Goal: Transaction & Acquisition: Download file/media

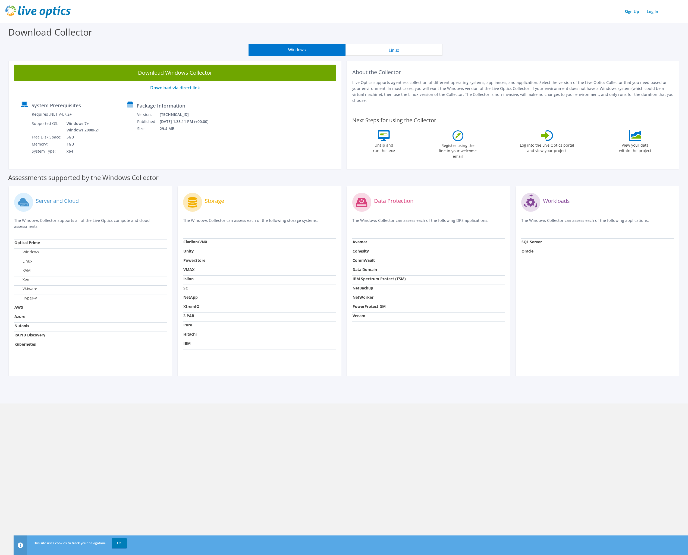
click at [471, 41] on div "Download Collector" at bounding box center [344, 33] width 683 height 21
click at [627, 12] on link "Sign Up" at bounding box center [632, 12] width 20 height 8
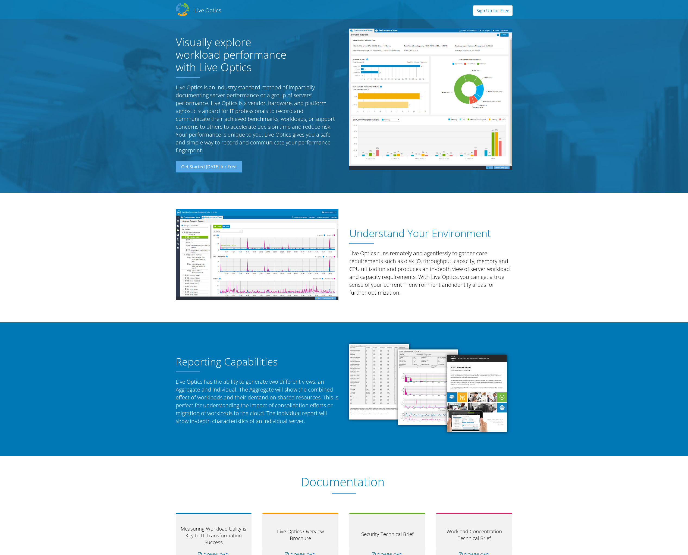
click at [501, 12] on link "Sign Up for Free" at bounding box center [492, 10] width 39 height 10
click at [223, 167] on link "Get Started [DATE] for Free" at bounding box center [209, 167] width 66 height 12
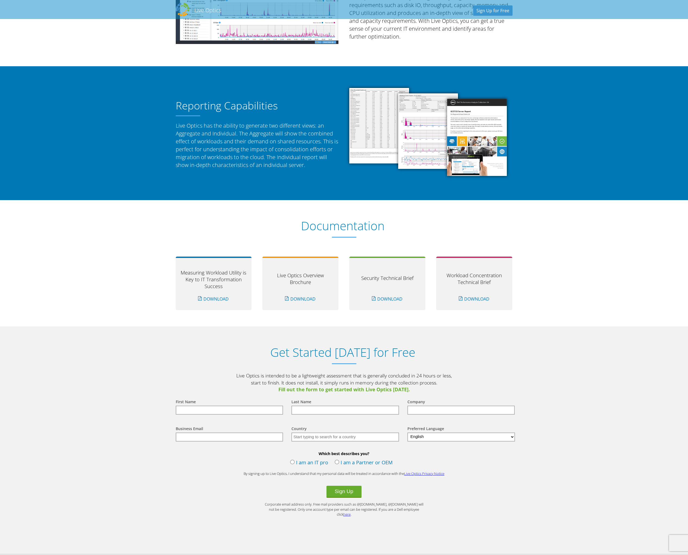
scroll to position [336, 0]
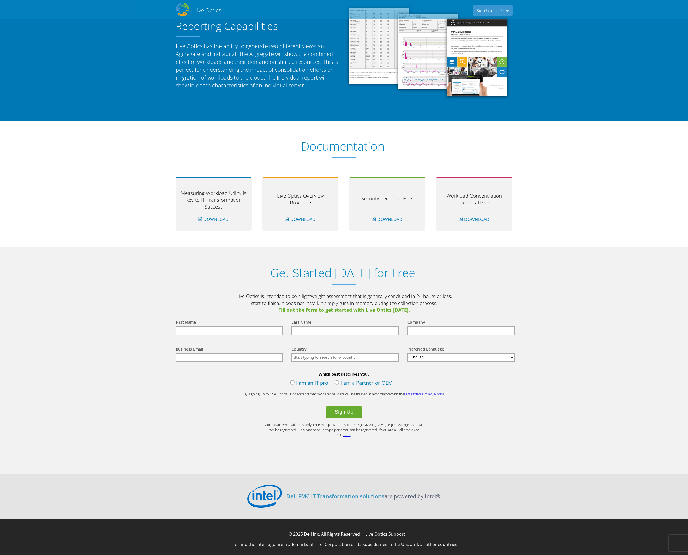
click at [226, 333] on input "text" at bounding box center [230, 330] width 108 height 9
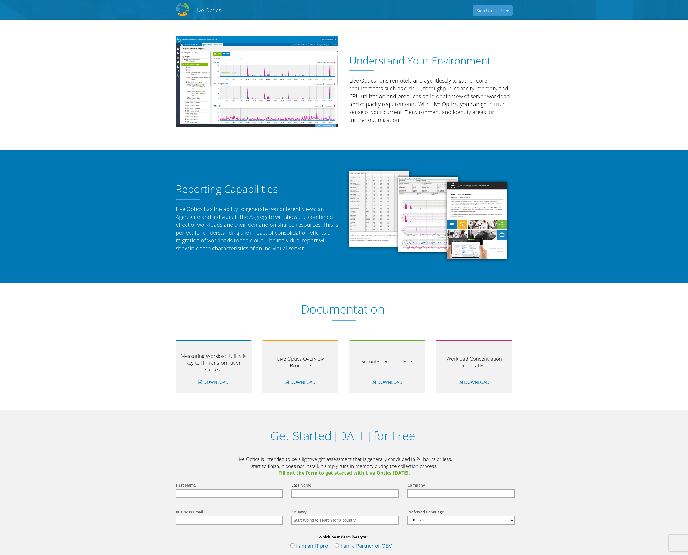
scroll to position [0, 0]
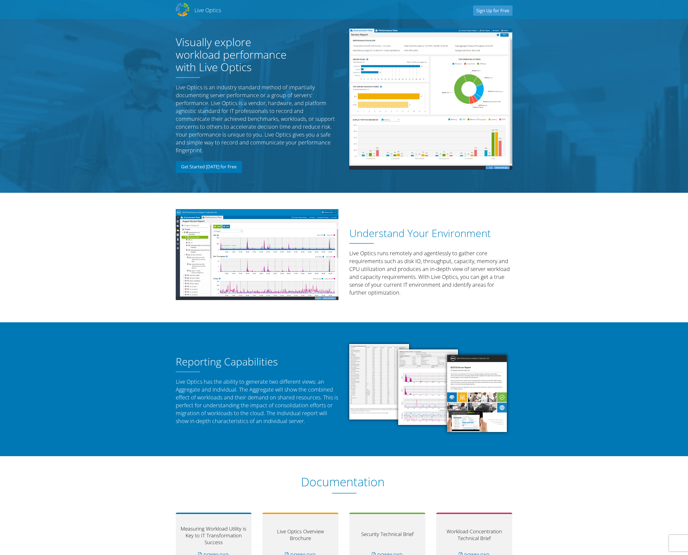
click at [216, 168] on link "Get Started [DATE] for Free" at bounding box center [209, 167] width 66 height 12
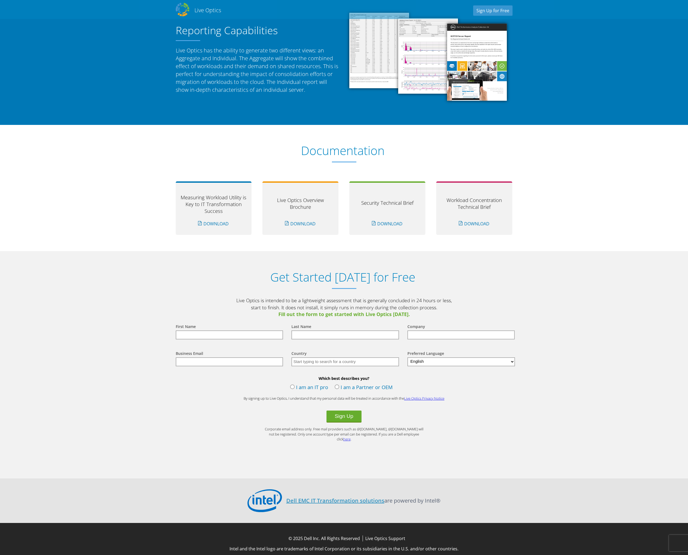
scroll to position [336, 0]
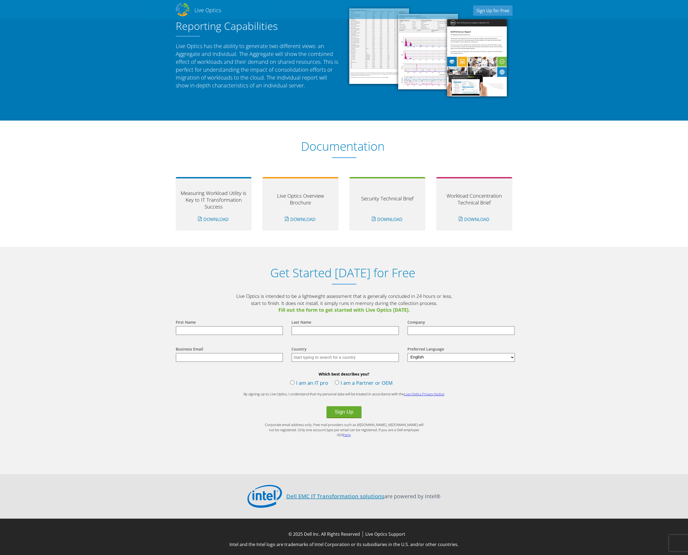
drag, startPoint x: 268, startPoint y: 333, endPoint x: 291, endPoint y: 322, distance: 25.4
click at [268, 333] on input "text" at bounding box center [230, 330] width 108 height 9
type input "[PERSON_NAME]"
type input "[PERSON_NAME] Foods"
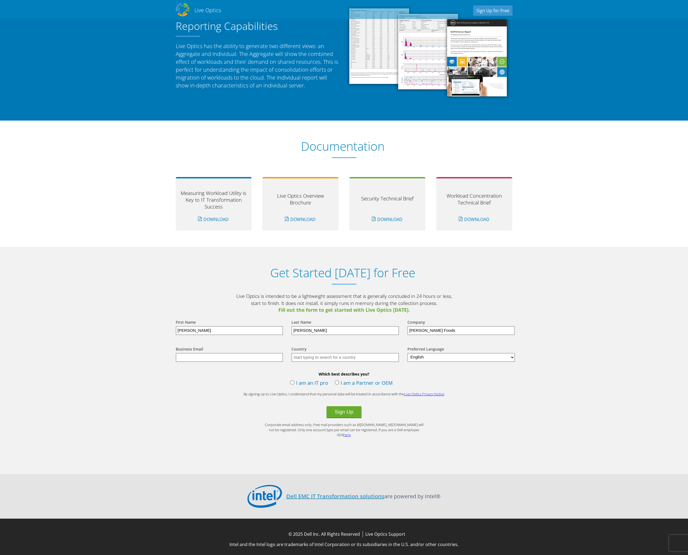
type input "[PERSON_NAME][EMAIL_ADDRESS][PERSON_NAME][DOMAIN_NAME]"
type input "[GEOGRAPHIC_DATA]"
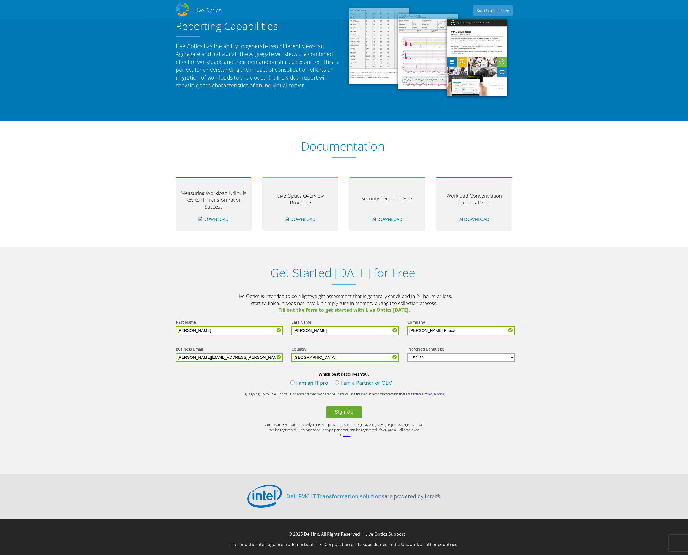
click at [293, 384] on label "I am an IT pro" at bounding box center [309, 383] width 38 height 8
click at [0, 0] on input "I am an IT pro" at bounding box center [0, 0] width 0 height 0
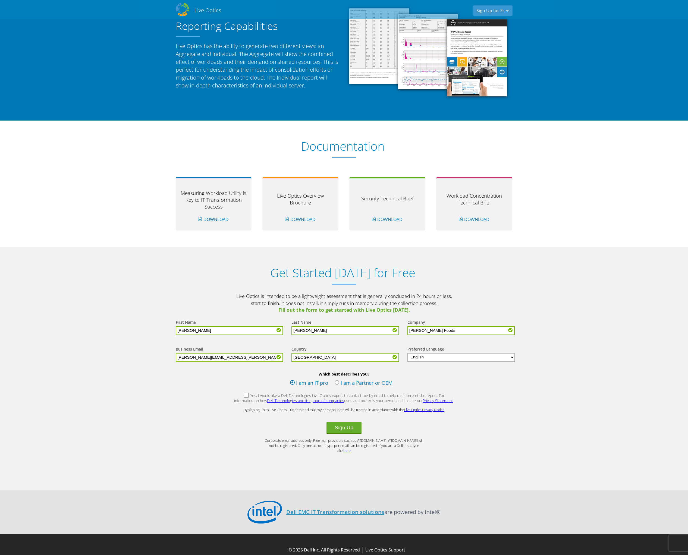
click at [236, 395] on label "Yes, I would like a Dell Technologies Live Optics expert to contact me by email…" at bounding box center [344, 399] width 221 height 12
click at [0, 0] on input "Yes, I would like a Dell Technologies Live Optics expert to contact me by email…" at bounding box center [0, 0] width 0 height 0
click at [340, 432] on button "Sign Up" at bounding box center [344, 428] width 35 height 12
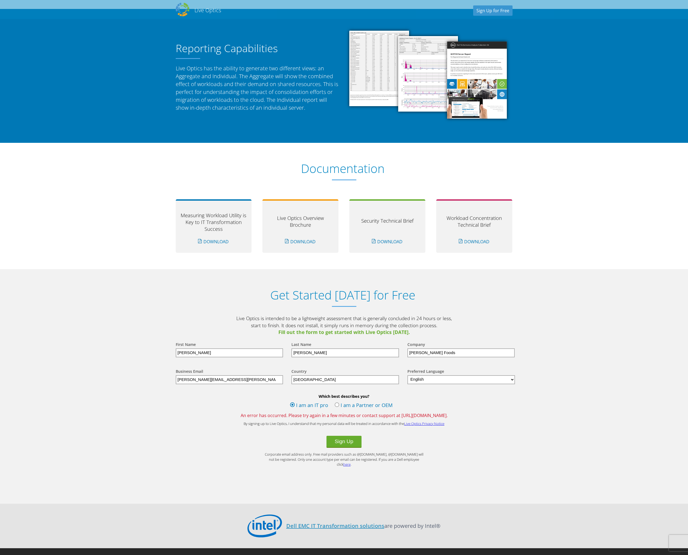
scroll to position [343, 0]
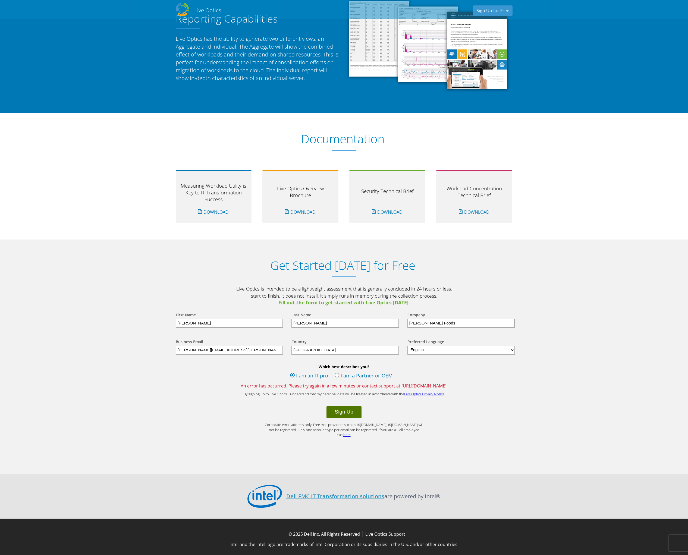
click at [348, 411] on button "Sign Up" at bounding box center [344, 412] width 35 height 12
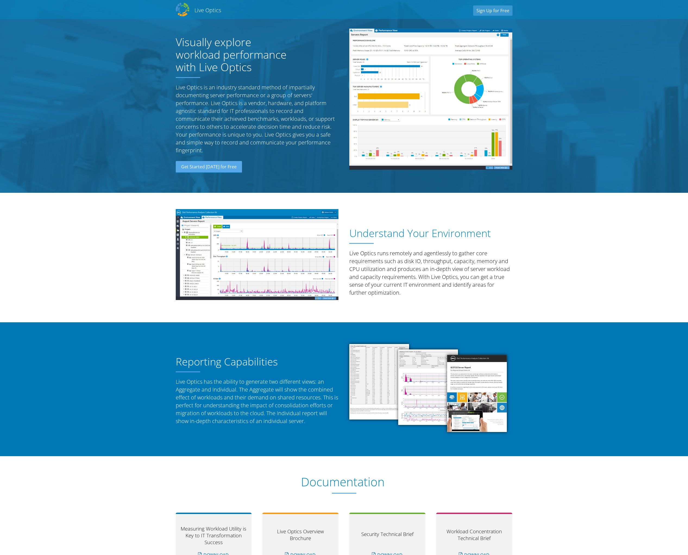
select select "75"
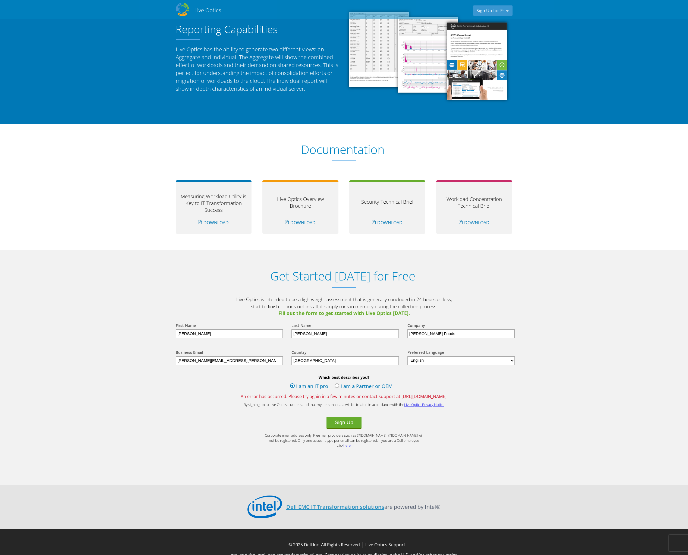
scroll to position [343, 0]
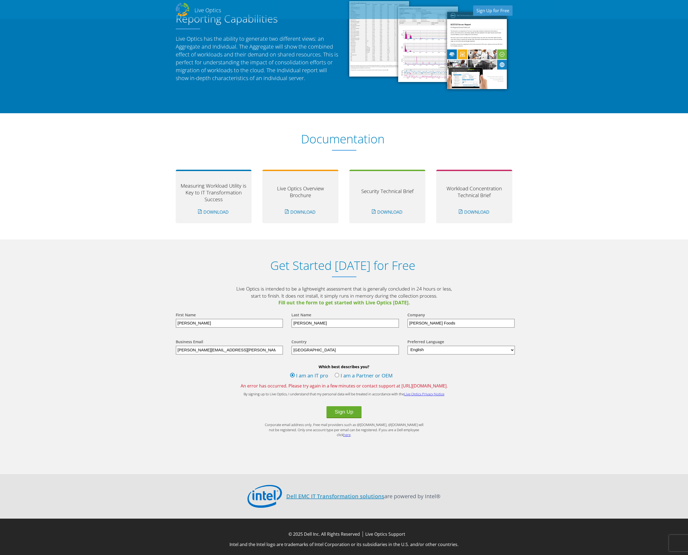
click at [572, 39] on section "Reporting Capabilities Live Optics has the ability to generate two different vi…" at bounding box center [344, 46] width 688 height 134
click at [578, 133] on section "Documentation Measuring Workload Utility is Key to IT Transformation Success Do…" at bounding box center [344, 176] width 688 height 127
click at [244, 347] on input "[PERSON_NAME][EMAIL_ADDRESS][PERSON_NAME][DOMAIN_NAME]" at bounding box center [230, 350] width 108 height 9
click at [234, 318] on div "First Name" at bounding box center [228, 315] width 105 height 7
click at [233, 321] on input "[PERSON_NAME]" at bounding box center [230, 323] width 108 height 9
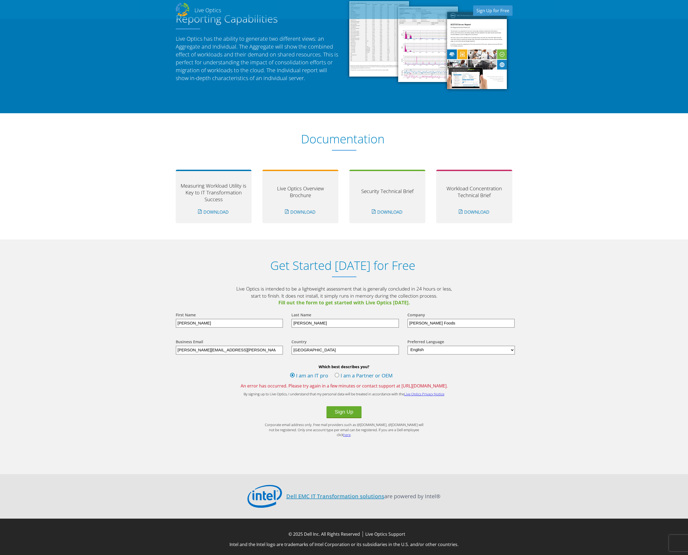
click at [318, 320] on input "[PERSON_NAME]" at bounding box center [345, 323] width 108 height 9
click at [440, 320] on input "[PERSON_NAME] Foods" at bounding box center [461, 323] width 108 height 9
click at [294, 415] on div "Sign Up" at bounding box center [344, 412] width 348 height 12
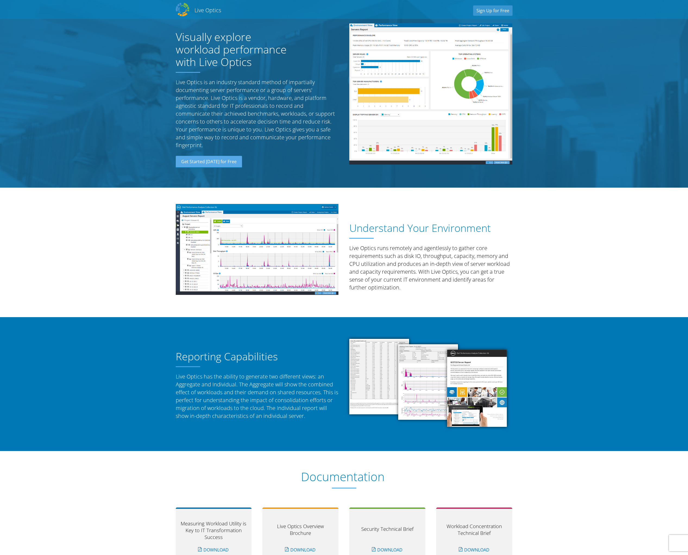
scroll to position [0, 0]
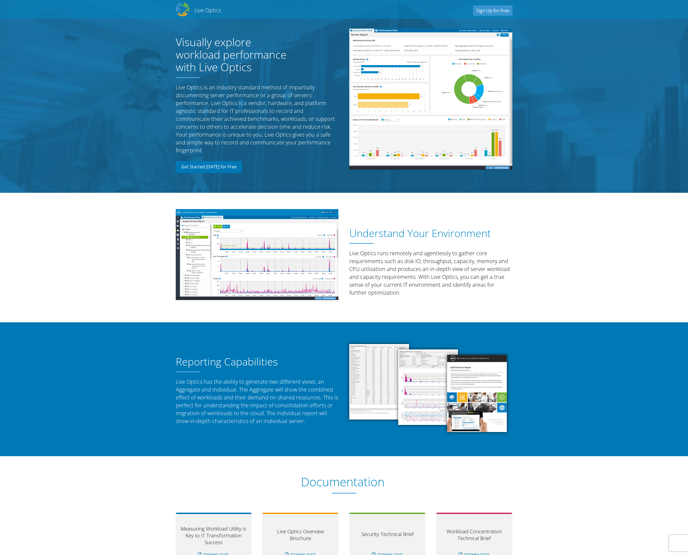
click at [199, 165] on link "Get Started [DATE] for Free" at bounding box center [209, 167] width 66 height 12
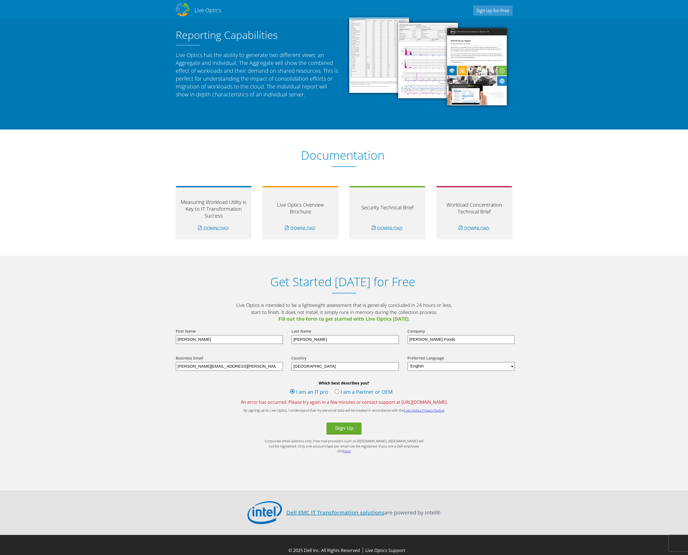
scroll to position [343, 0]
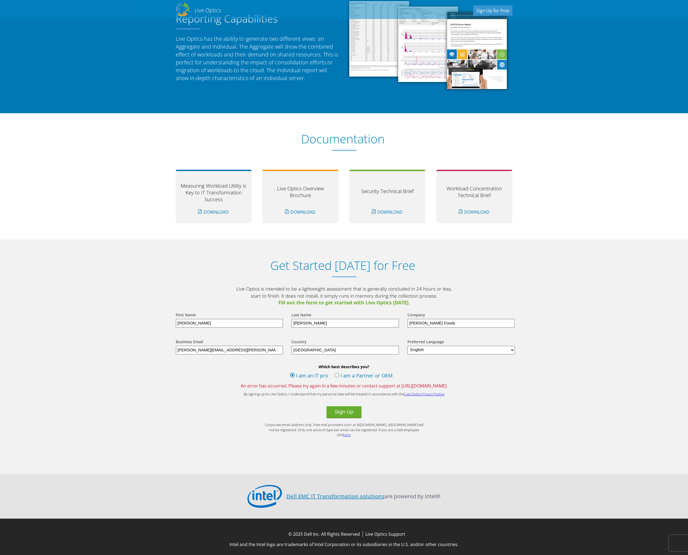
click at [351, 432] on link "here" at bounding box center [346, 434] width 7 height 5
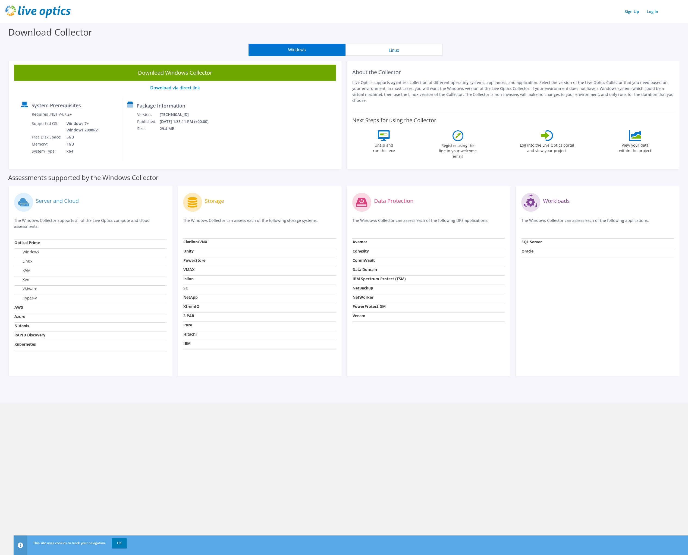
click at [33, 303] on td "Hyper-V" at bounding box center [90, 299] width 153 height 9
click at [33, 299] on label "Hyper-V" at bounding box center [25, 298] width 23 height 5
drag, startPoint x: 21, startPoint y: 337, endPoint x: 15, endPoint y: 362, distance: 26.2
click at [15, 362] on div "Server and Cloud The Windows Collector supports all of the Live Optics compute …" at bounding box center [91, 281] width 164 height 190
click at [312, 48] on button "Windows" at bounding box center [297, 50] width 97 height 12
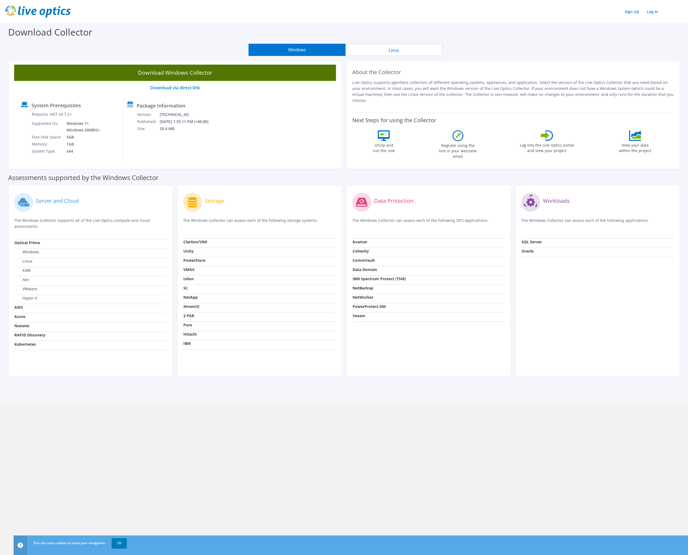
click at [152, 72] on link "Download Windows Collector" at bounding box center [175, 73] width 322 height 16
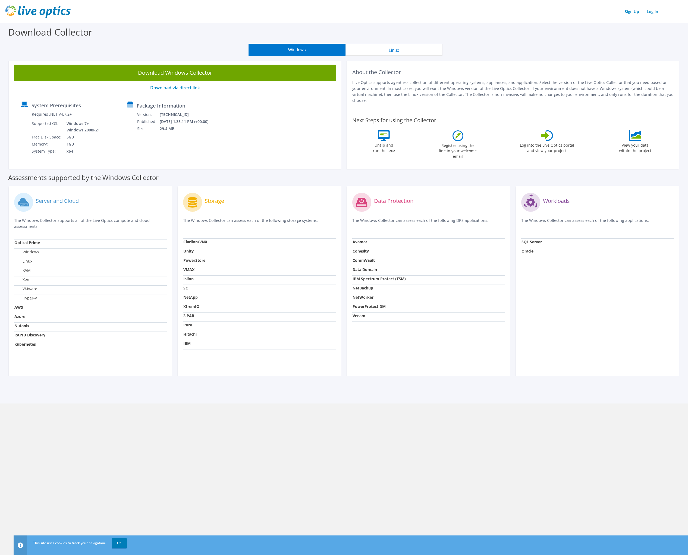
click at [492, 27] on div "Download Collector" at bounding box center [344, 33] width 683 height 21
